Goal: Find specific page/section: Find specific page/section

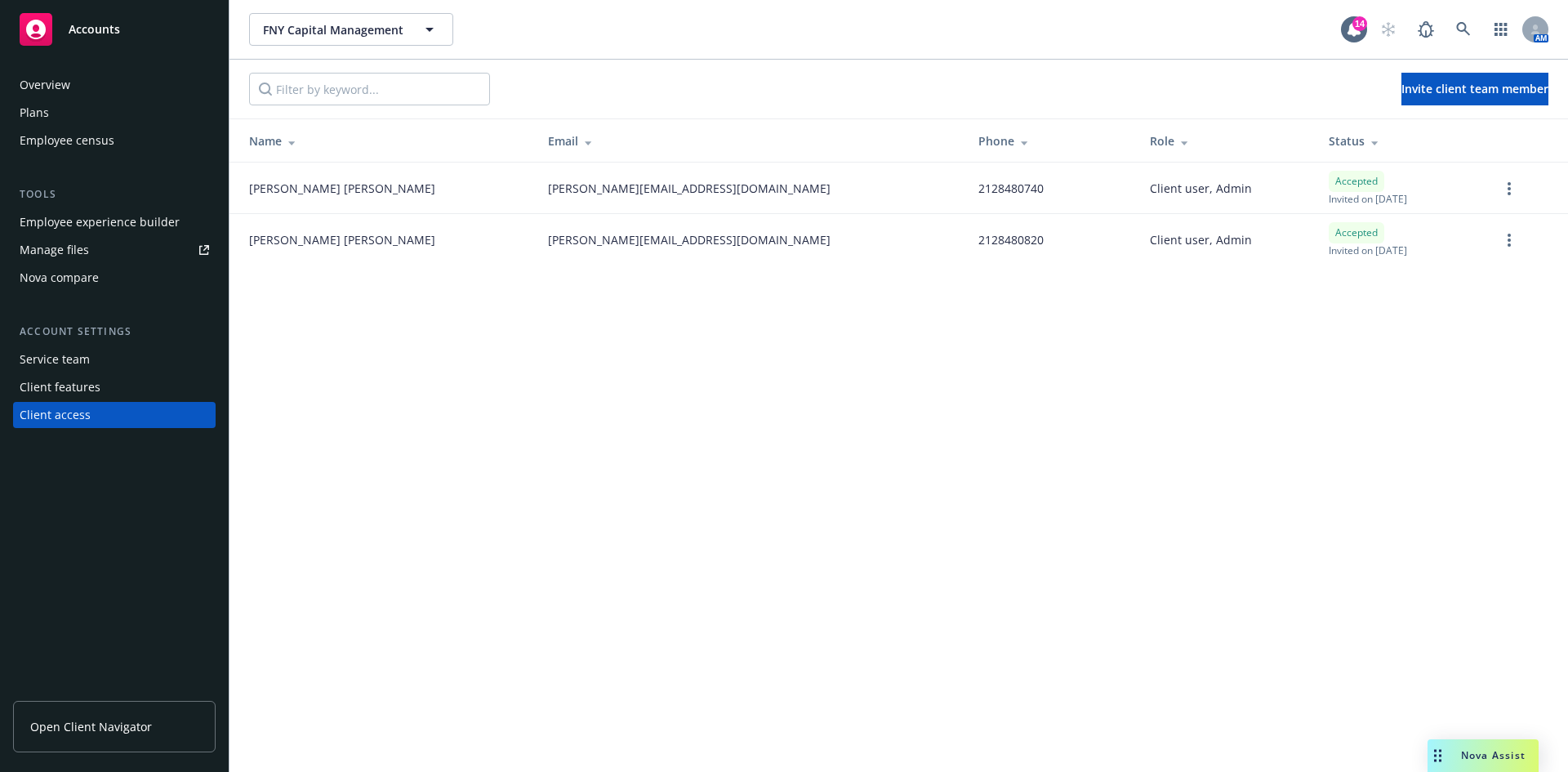
drag, startPoint x: 1312, startPoint y: 448, endPoint x: 1147, endPoint y: 357, distance: 188.4
click at [1312, 448] on div "FNY Capital Management FNY Capital Management 14 AM Invite client team member N…" at bounding box center [898, 386] width 1338 height 772
